Goal: Find contact information: Obtain details needed to contact an individual or organization

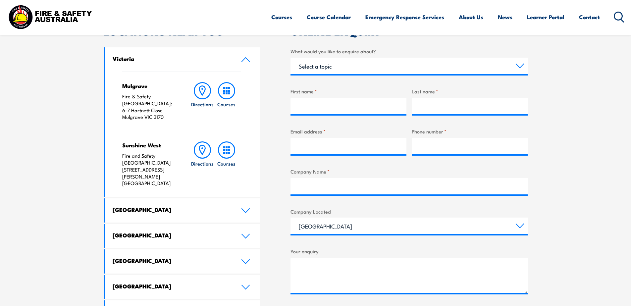
scroll to position [234, 0]
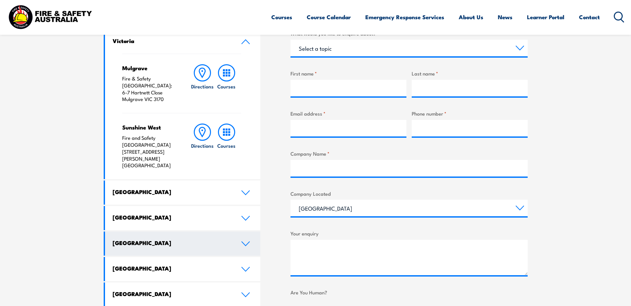
click at [245, 241] on icon at bounding box center [245, 243] width 9 height 5
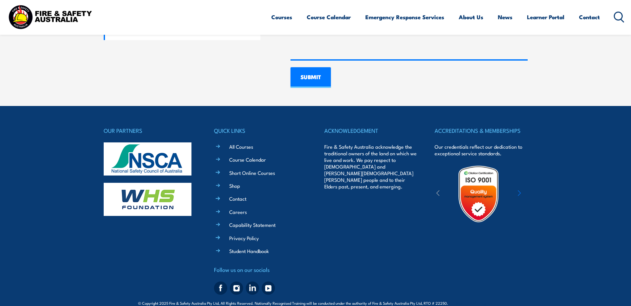
scroll to position [503, 0]
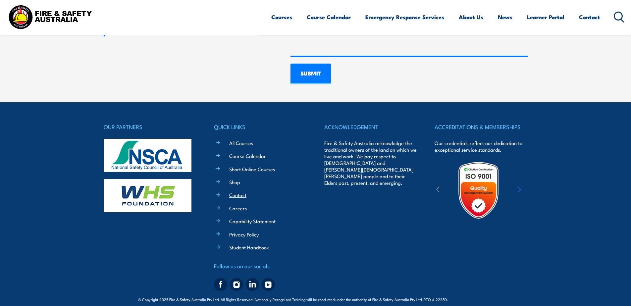
click at [233, 195] on link "Contact" at bounding box center [237, 195] width 17 height 7
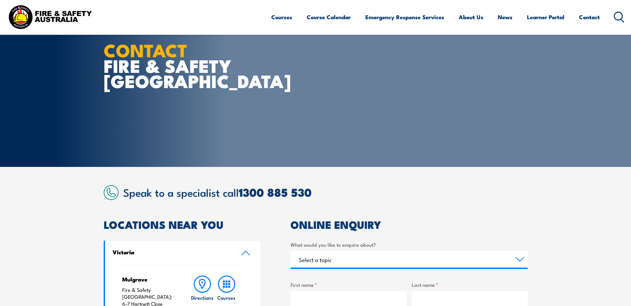
scroll to position [31, 0]
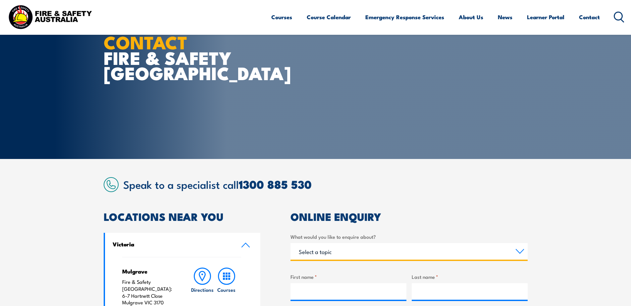
click at [522, 253] on select "Select a topic Training Emergency Response Services General Enquiry" at bounding box center [409, 251] width 237 height 17
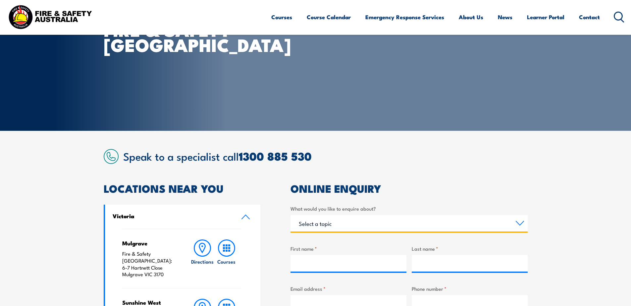
scroll to position [122, 0]
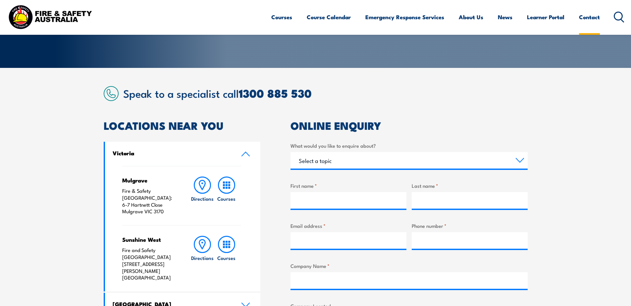
click at [594, 16] on link "Contact" at bounding box center [589, 17] width 21 height 18
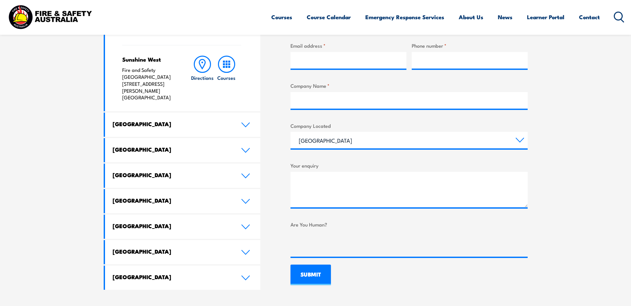
scroll to position [329, 0]
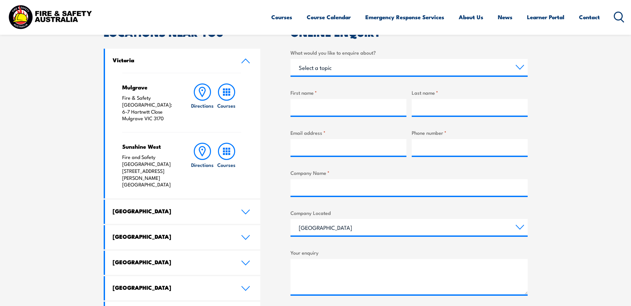
scroll to position [228, 0]
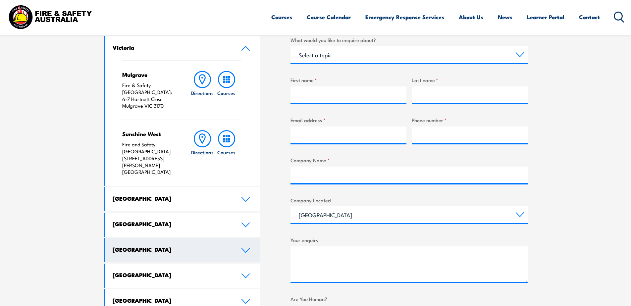
click at [247, 249] on icon at bounding box center [246, 251] width 8 height 4
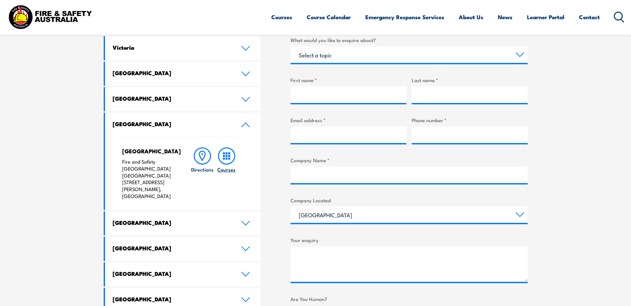
click at [228, 170] on h6 "Courses" at bounding box center [226, 169] width 18 height 7
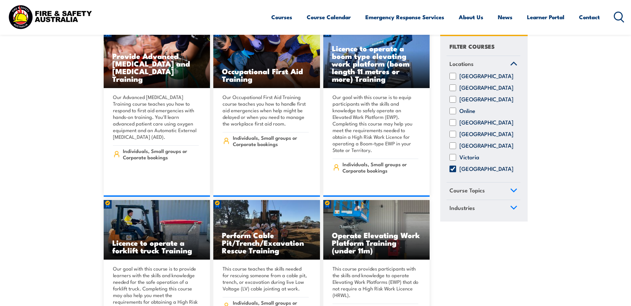
scroll to position [2769, 0]
